Goal: Navigation & Orientation: Go to known website

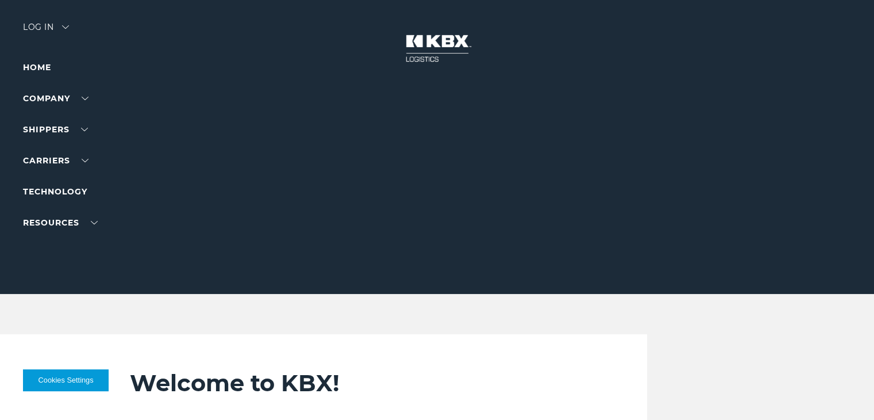
click at [29, 20] on div at bounding box center [441, 147] width 883 height 294
click at [51, 26] on div "Log in" at bounding box center [46, 31] width 46 height 17
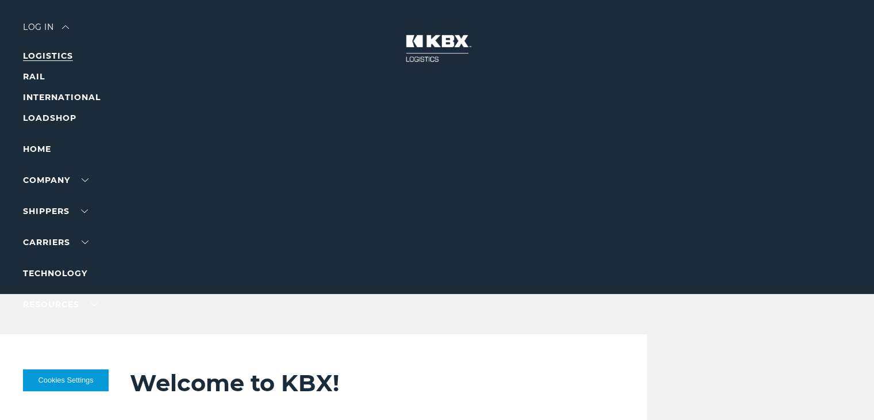
click at [55, 53] on link "LOGISTICS" at bounding box center [48, 56] width 50 height 10
click at [51, 24] on div "Log in" at bounding box center [46, 31] width 46 height 17
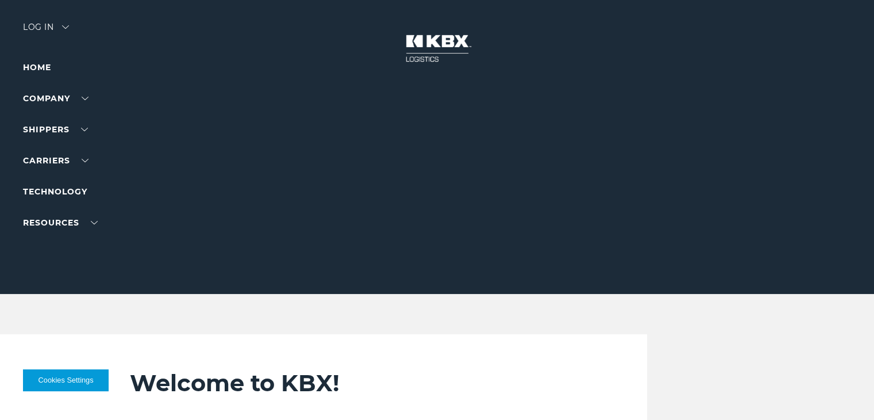
click at [46, 27] on div "Log in" at bounding box center [46, 31] width 46 height 17
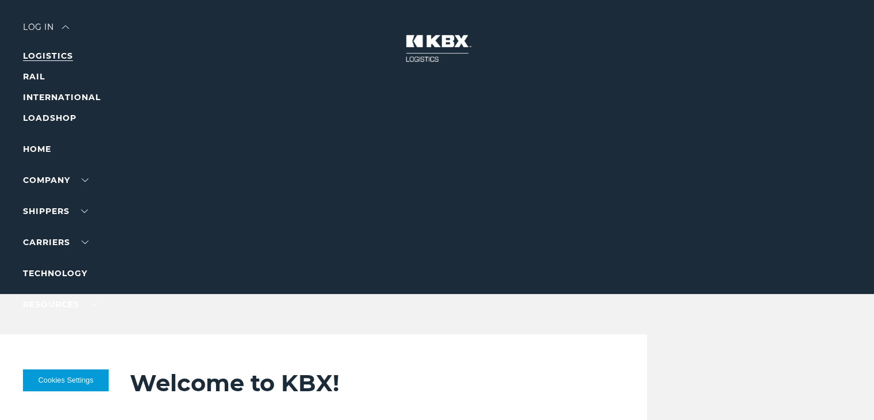
click at [53, 58] on link "LOGISTICS" at bounding box center [48, 56] width 50 height 10
